Goal: Transaction & Acquisition: Purchase product/service

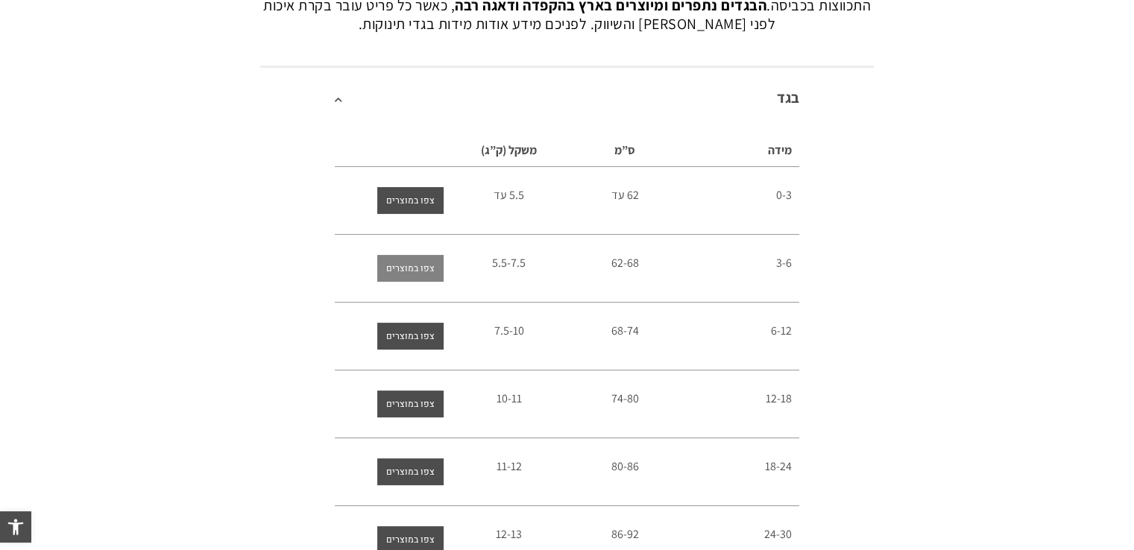
click at [401, 276] on span "צפו במוצרים" at bounding box center [410, 268] width 48 height 27
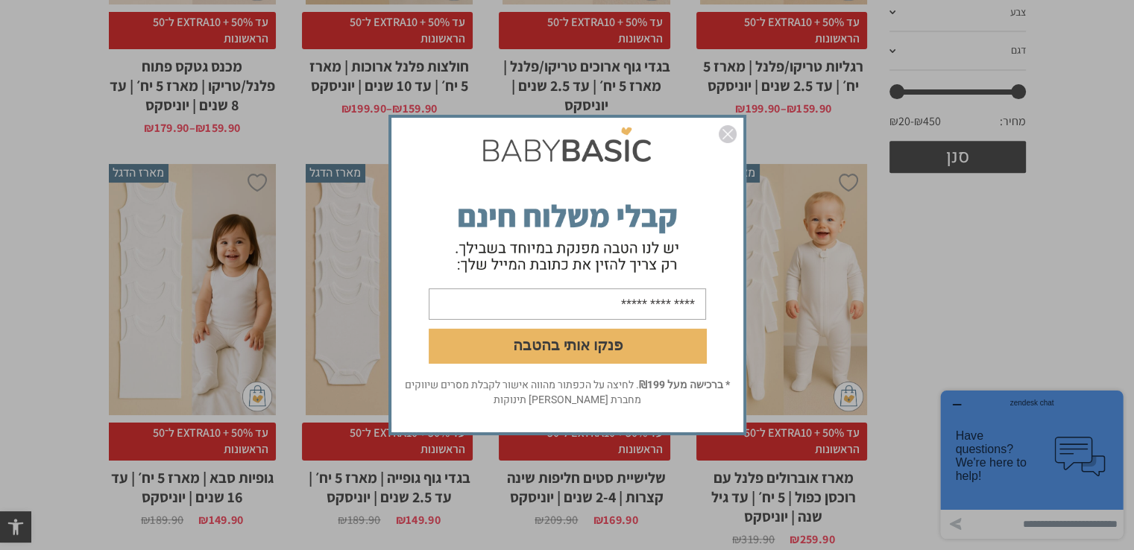
click at [731, 125] on img "סגור" at bounding box center [727, 134] width 18 height 18
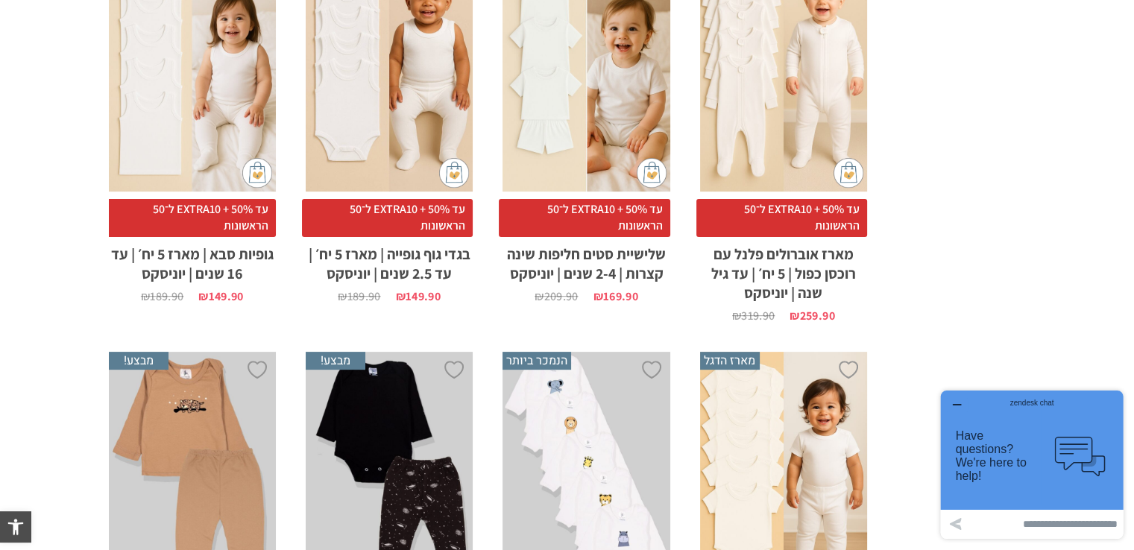
scroll to position [894, 0]
